Goal: Task Accomplishment & Management: Use online tool/utility

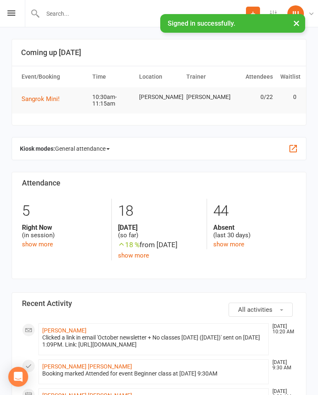
click at [5, 7] on div "Prospect Member Non-attending contact Class / event Appointment Grading event T…" at bounding box center [159, 13] width 318 height 27
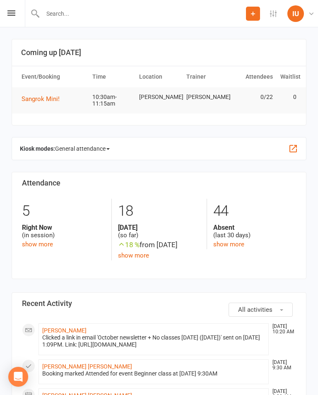
click at [11, 15] on icon at bounding box center [11, 12] width 8 height 5
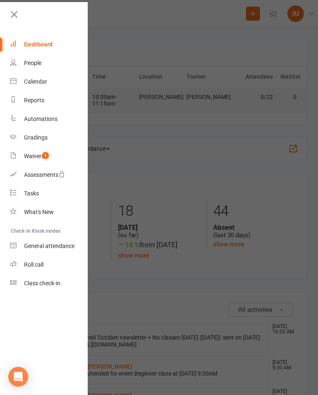
click at [45, 280] on div "Class check-in" at bounding box center [42, 283] width 36 height 7
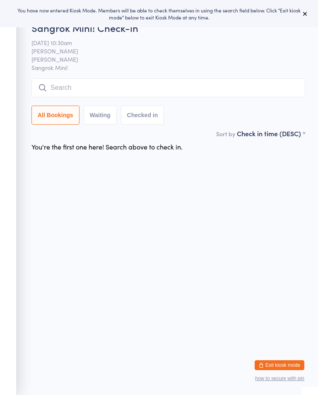
click at [192, 81] on input "search" at bounding box center [168, 87] width 274 height 19
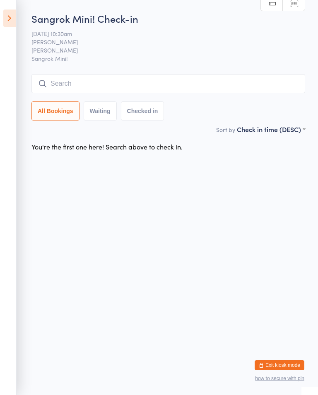
click at [6, 15] on icon at bounding box center [9, 18] width 13 height 17
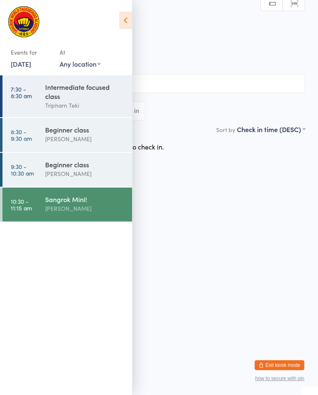
click at [88, 134] on div "Beginner class" at bounding box center [85, 129] width 80 height 9
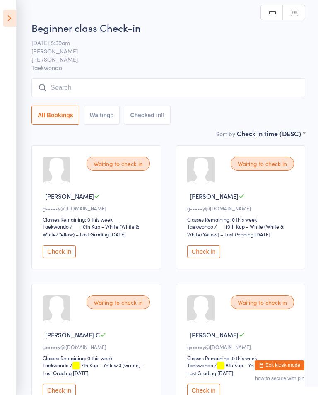
click at [8, 10] on icon at bounding box center [9, 18] width 13 height 17
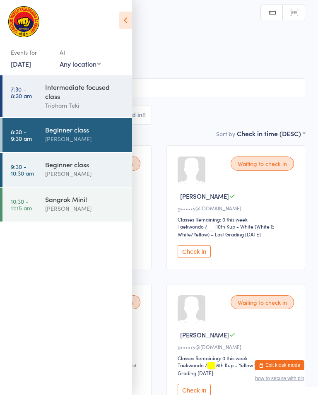
click at [78, 163] on div "Beginner class" at bounding box center [85, 164] width 80 height 9
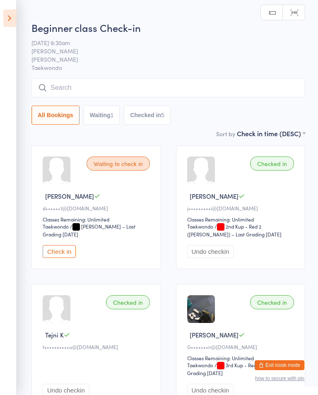
click at [136, 77] on div "Beginner class Check-in [DATE] 9:30am [PERSON_NAME] Taekwondo Manual search Sca…" at bounding box center [168, 75] width 274 height 108
click at [187, 76] on div "Beginner class Check-in [DATE] 9:30am [PERSON_NAME] Taekwondo Manual search Sca…" at bounding box center [168, 75] width 274 height 108
click at [129, 85] on input "search" at bounding box center [168, 87] width 274 height 19
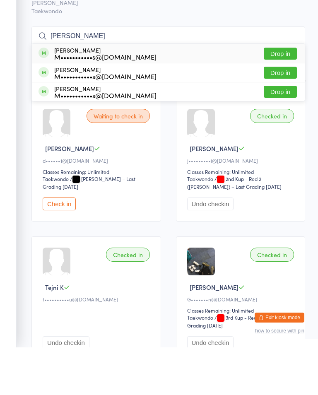
type input "[PERSON_NAME]"
click at [285, 95] on button "Drop in" at bounding box center [280, 101] width 33 height 12
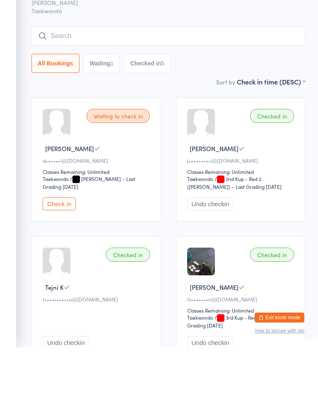
scroll to position [48, 0]
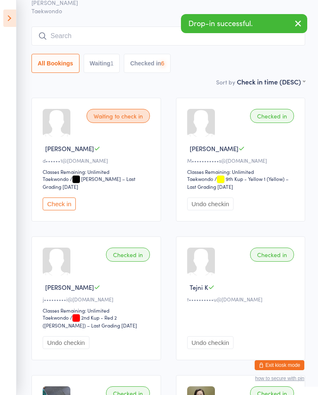
click at [120, 34] on input "search" at bounding box center [168, 35] width 274 height 19
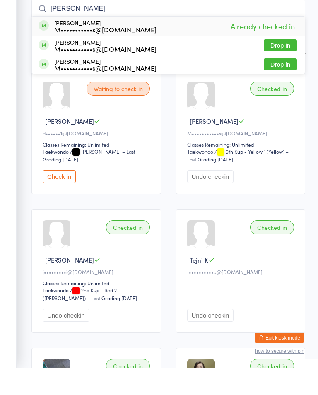
type input "[PERSON_NAME]"
click at [276, 86] on button "Drop in" at bounding box center [280, 92] width 33 height 12
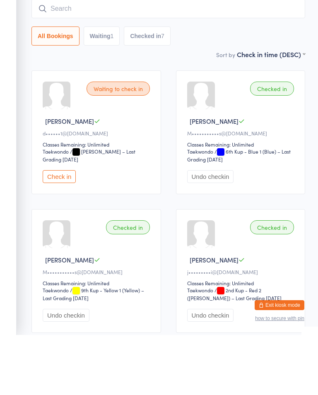
scroll to position [0, 0]
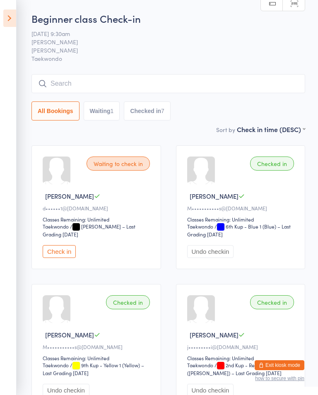
click at [98, 106] on button "Waiting 1" at bounding box center [102, 110] width 36 height 19
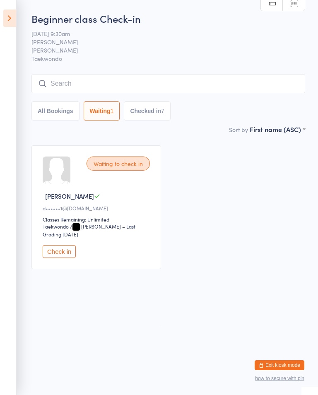
select select "0"
click at [65, 82] on input "search" at bounding box center [168, 83] width 274 height 19
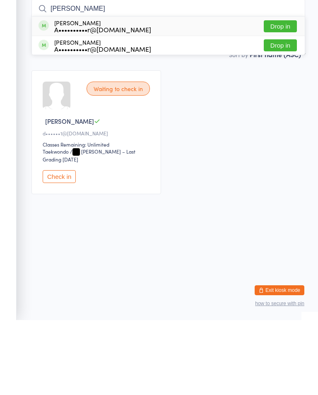
type input "[PERSON_NAME]"
click at [283, 95] on button "Drop in" at bounding box center [280, 101] width 33 height 12
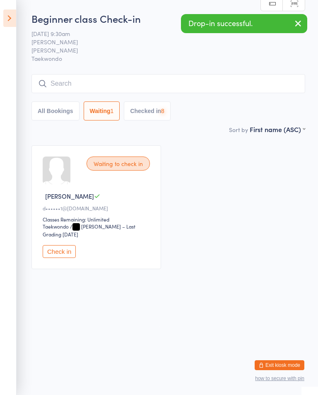
click at [72, 82] on input "search" at bounding box center [168, 83] width 274 height 19
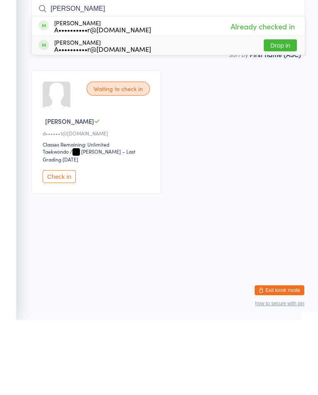
type input "[PERSON_NAME]"
click at [282, 111] on div "[PERSON_NAME] A••••••••••r@[DOMAIN_NAME] Drop in" at bounding box center [168, 120] width 273 height 19
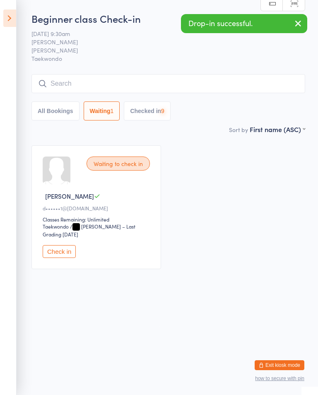
click at [10, 10] on icon at bounding box center [9, 18] width 13 height 17
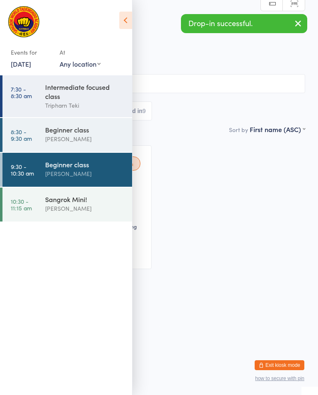
click at [48, 128] on div "Beginner class" at bounding box center [85, 129] width 80 height 9
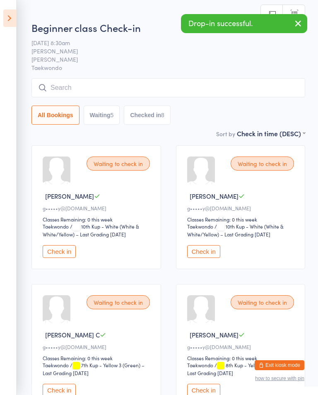
click at [78, 83] on input "search" at bounding box center [168, 87] width 274 height 19
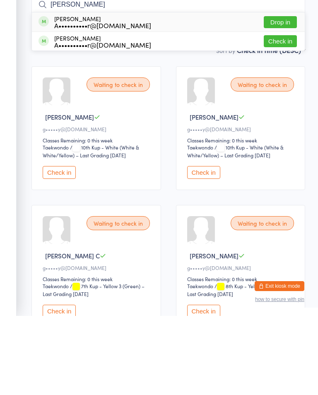
type input "[PERSON_NAME]"
click at [278, 95] on button "Drop in" at bounding box center [280, 101] width 33 height 12
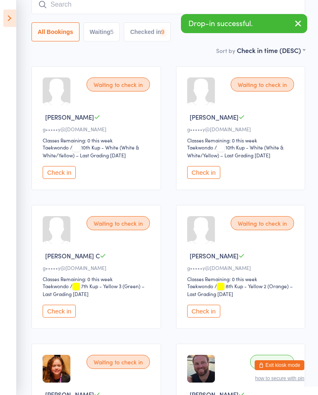
click at [89, 8] on input "search" at bounding box center [168, 4] width 274 height 19
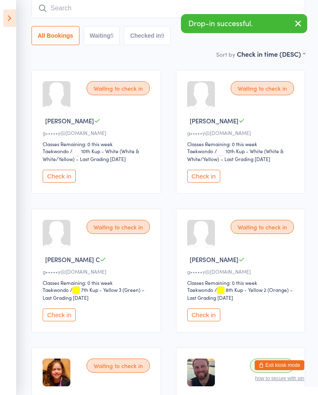
scroll to position [75, 0]
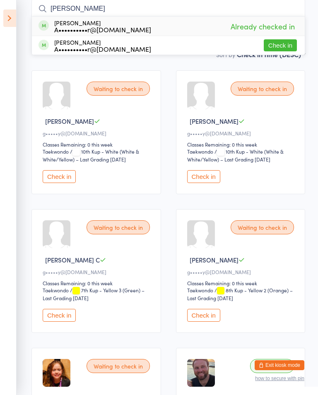
type input "[PERSON_NAME]"
click at [276, 44] on button "Check in" at bounding box center [280, 45] width 33 height 12
